Goal: Task Accomplishment & Management: Use online tool/utility

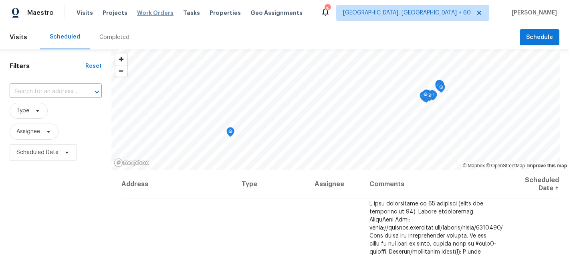
click at [157, 13] on span "Work Orders" at bounding box center [155, 13] width 36 height 8
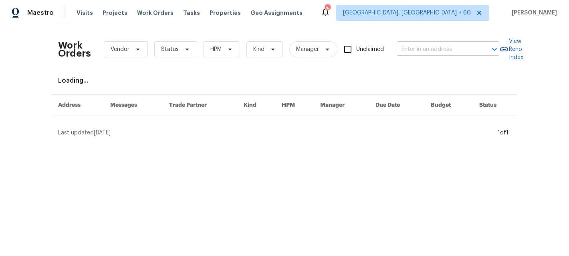
click at [450, 55] on input "text" at bounding box center [437, 49] width 80 height 12
paste input "[STREET_ADDRESS][PERSON_NAME]"
type input "[STREET_ADDRESS][PERSON_NAME]"
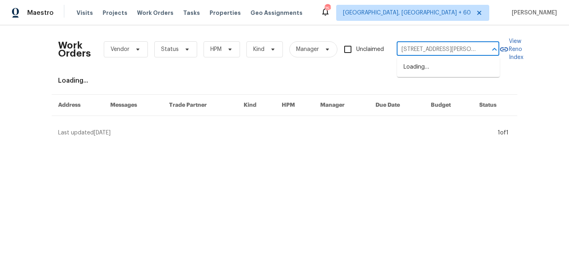
scroll to position [0, 31]
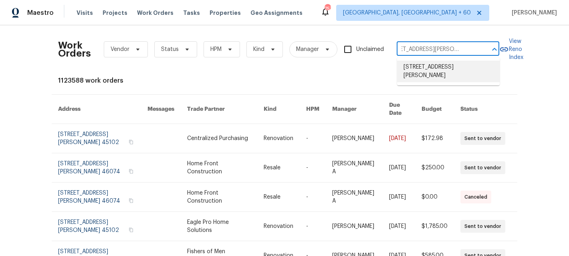
click at [434, 67] on li "[STREET_ADDRESS][PERSON_NAME]" at bounding box center [448, 72] width 103 height 22
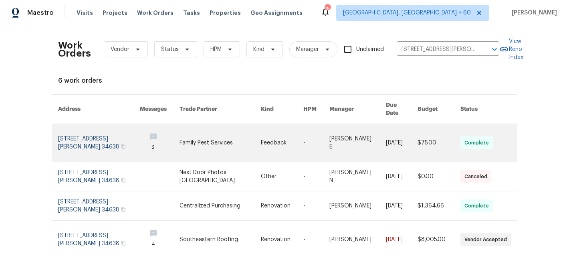
click at [261, 137] on td "Feedback" at bounding box center [276, 143] width 42 height 38
click at [218, 137] on link at bounding box center [220, 143] width 81 height 38
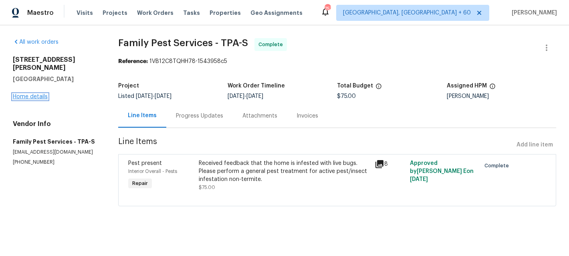
click at [35, 94] on link "Home details" at bounding box center [30, 97] width 35 height 6
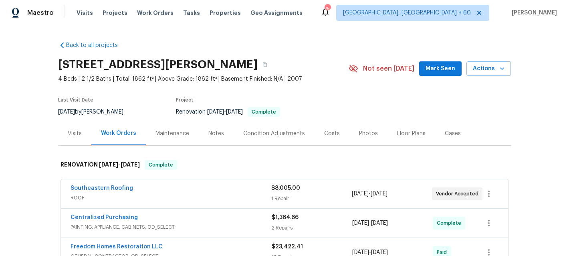
click at [175, 134] on div "Maintenance" at bounding box center [173, 134] width 34 height 8
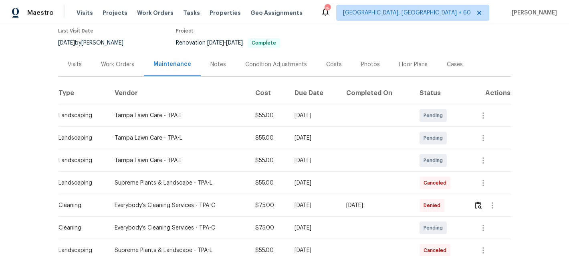
scroll to position [84, 0]
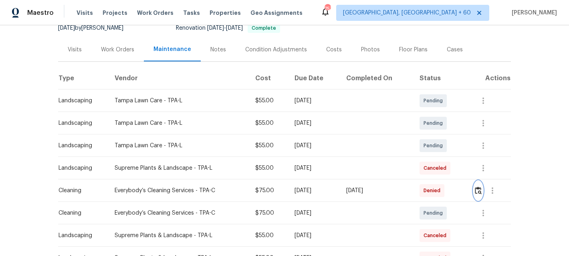
click at [481, 189] on img "button" at bounding box center [478, 190] width 7 height 8
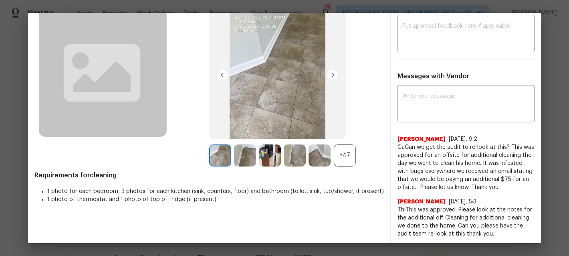
scroll to position [0, 0]
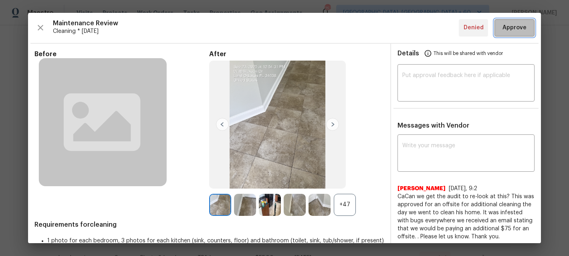
click at [510, 27] on span "Approve" at bounding box center [515, 28] width 24 height 10
